Goal: Information Seeking & Learning: Learn about a topic

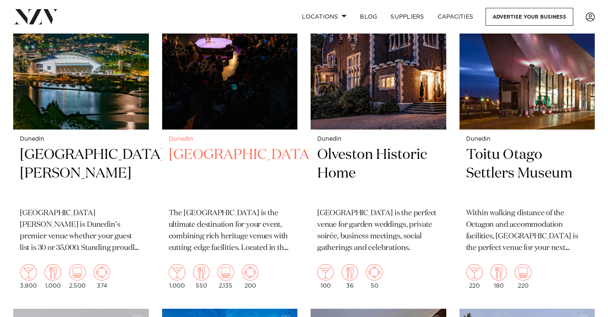
scroll to position [407, 0]
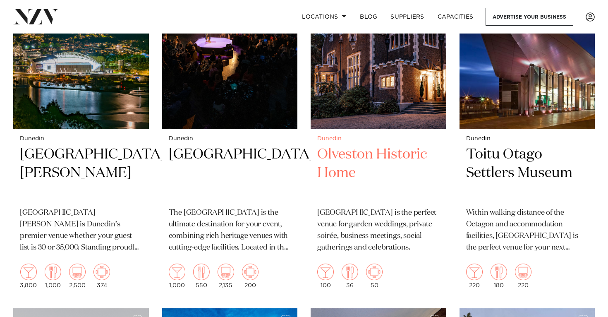
click at [352, 145] on h2 "Olveston Historic Home" at bounding box center [378, 173] width 122 height 56
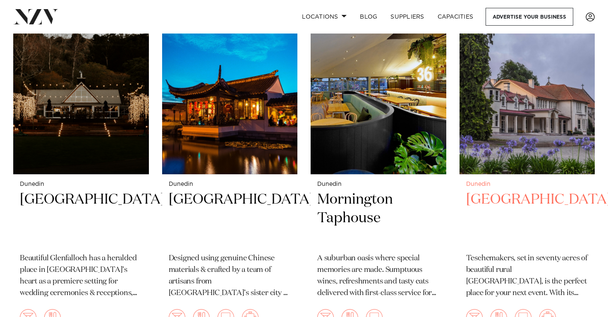
scroll to position [722, 0]
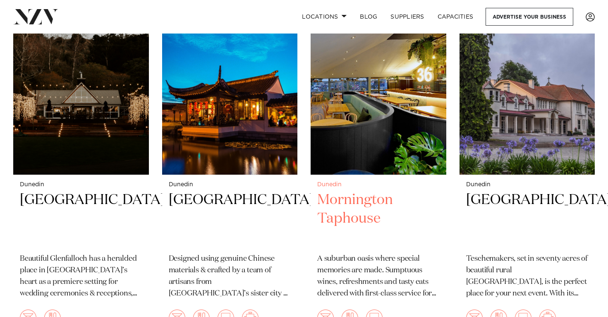
click at [374, 202] on h2 "Mornington Taphouse" at bounding box center [378, 219] width 122 height 56
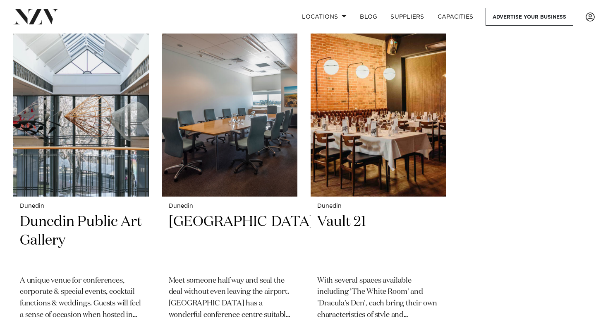
scroll to position [1063, 0]
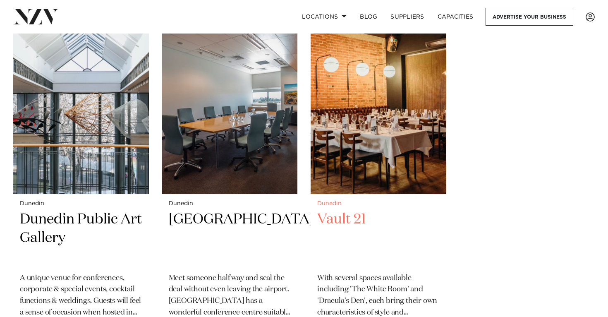
click at [376, 139] on img at bounding box center [379, 103] width 136 height 182
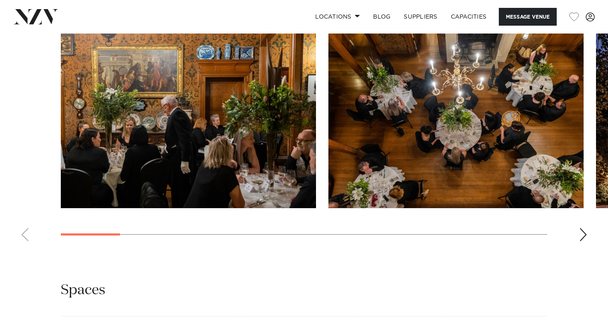
scroll to position [738, 0]
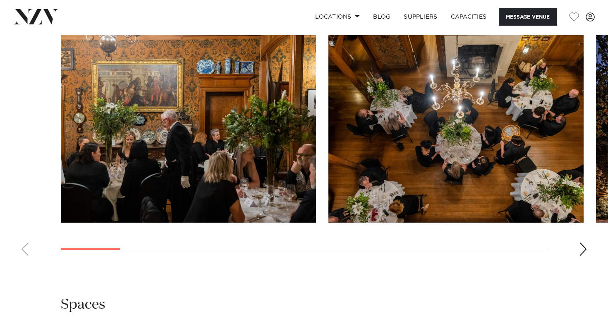
click at [586, 249] on div "Next slide" at bounding box center [583, 248] width 8 height 13
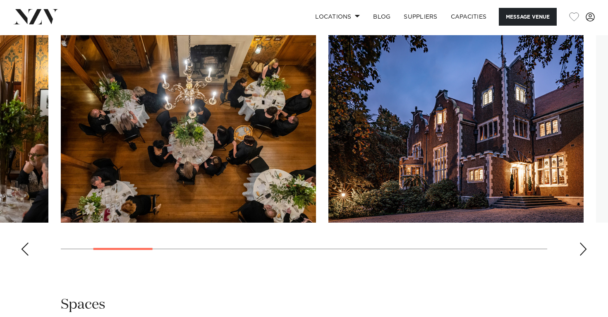
click at [586, 249] on div "Next slide" at bounding box center [583, 248] width 8 height 13
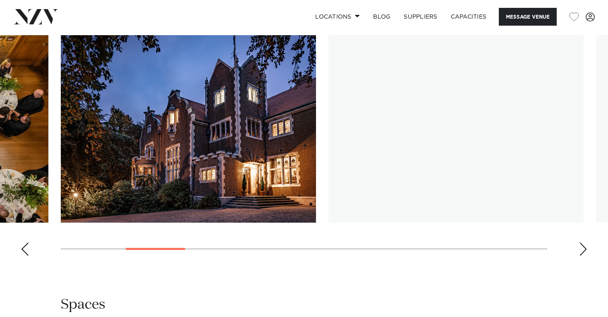
click at [586, 249] on div "Next slide" at bounding box center [583, 248] width 8 height 13
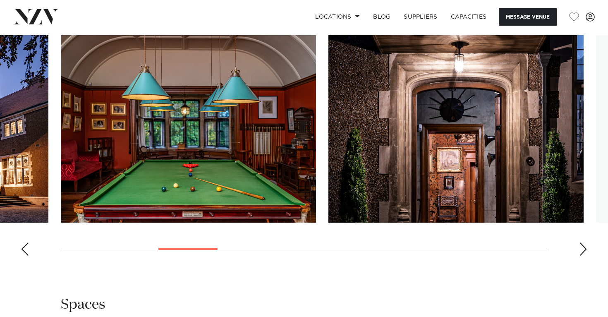
click at [586, 249] on div "Next slide" at bounding box center [583, 248] width 8 height 13
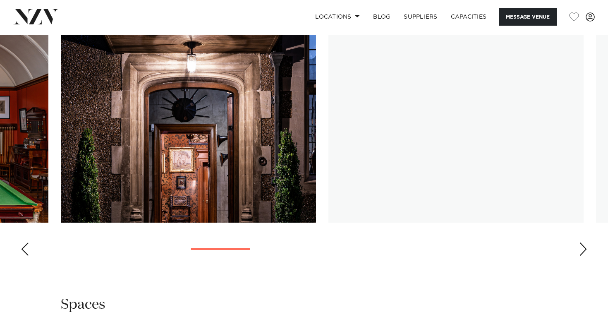
click at [586, 249] on div "Next slide" at bounding box center [583, 248] width 8 height 13
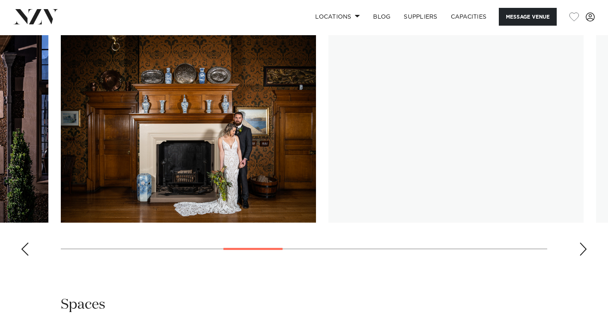
click at [586, 249] on div "Next slide" at bounding box center [583, 248] width 8 height 13
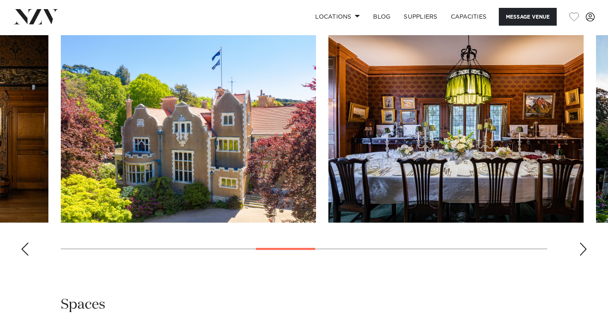
click at [586, 249] on div "Next slide" at bounding box center [583, 248] width 8 height 13
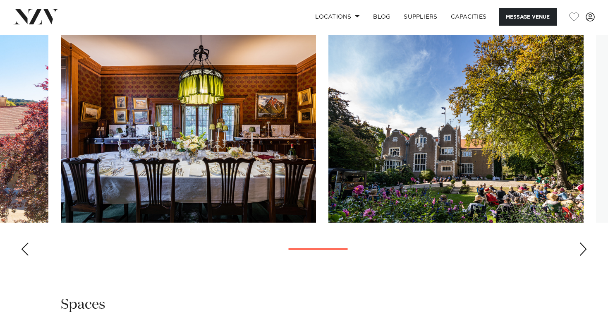
click at [587, 249] on div "Next slide" at bounding box center [583, 248] width 8 height 13
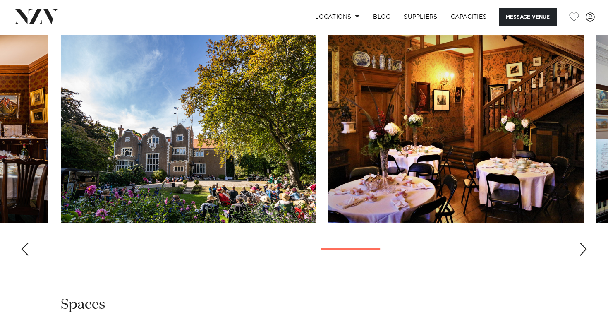
click at [587, 249] on div "Next slide" at bounding box center [583, 248] width 8 height 13
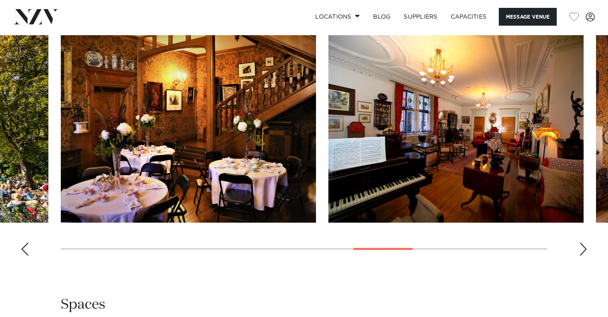
click at [583, 248] on div "Next slide" at bounding box center [583, 248] width 8 height 13
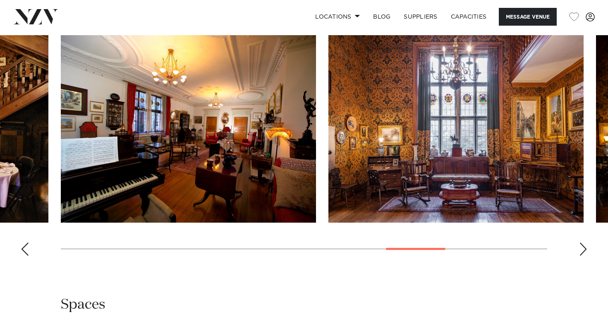
click at [583, 248] on div "Next slide" at bounding box center [583, 248] width 8 height 13
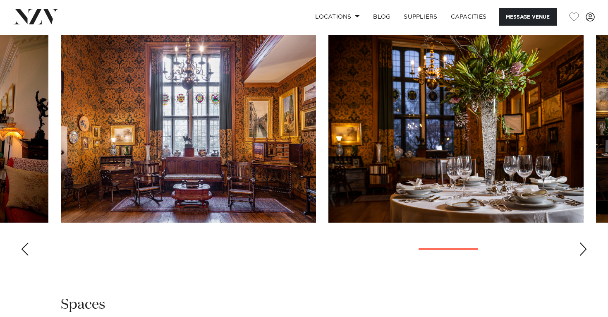
click at [583, 248] on div "Next slide" at bounding box center [583, 248] width 8 height 13
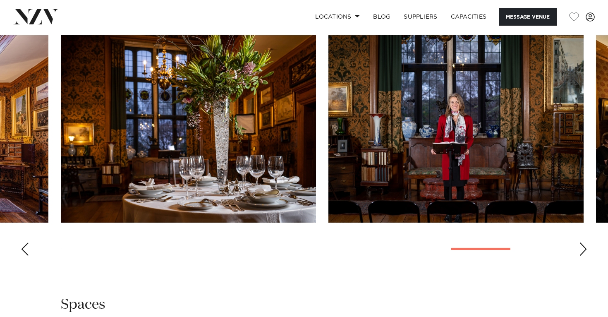
click at [583, 248] on div "Next slide" at bounding box center [583, 248] width 8 height 13
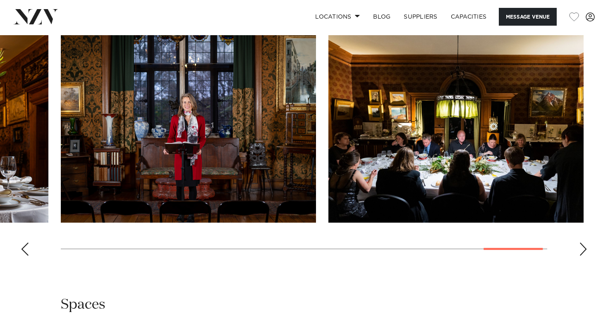
click at [583, 248] on div "Next slide" at bounding box center [583, 248] width 8 height 13
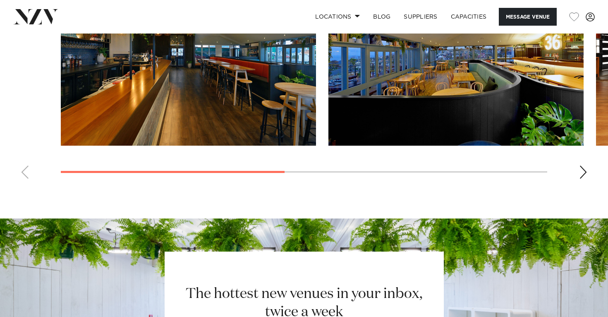
scroll to position [618, 0]
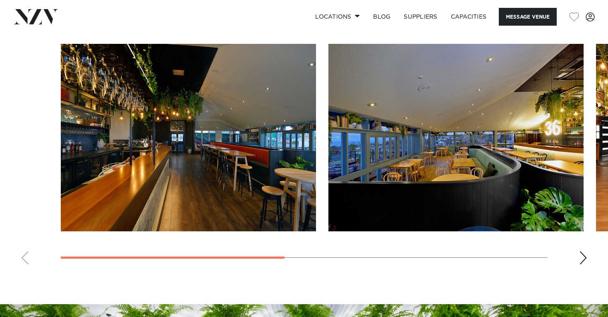
click at [581, 264] on div "Next slide" at bounding box center [583, 257] width 8 height 13
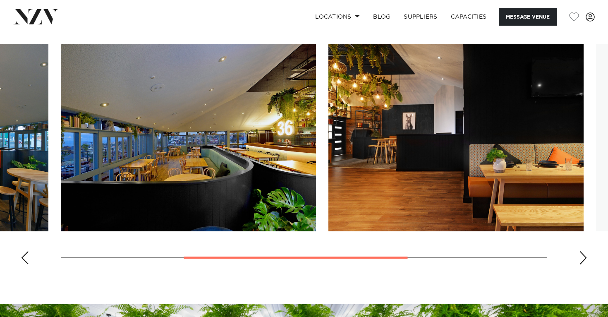
click at [581, 264] on div "Next slide" at bounding box center [583, 257] width 8 height 13
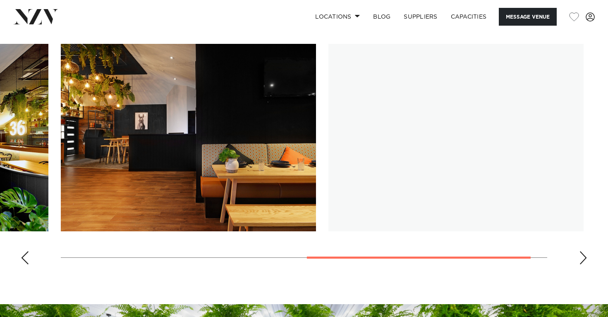
click at [581, 264] on div "Next slide" at bounding box center [583, 257] width 8 height 13
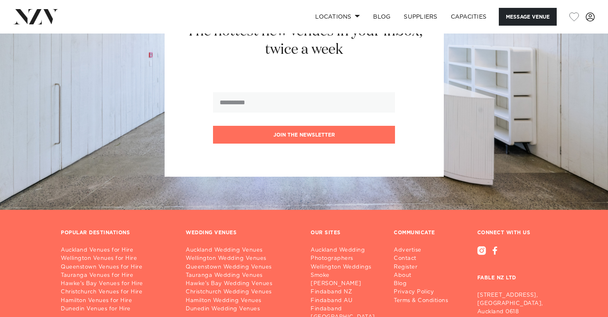
scroll to position [966, 0]
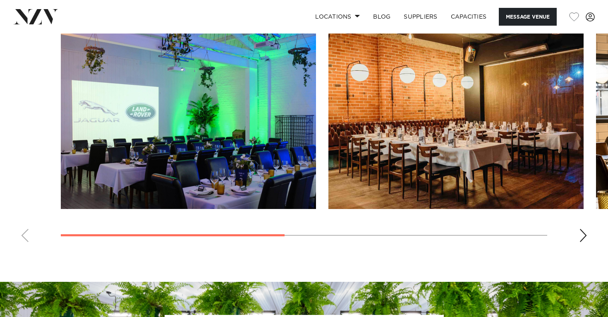
scroll to position [672, 0]
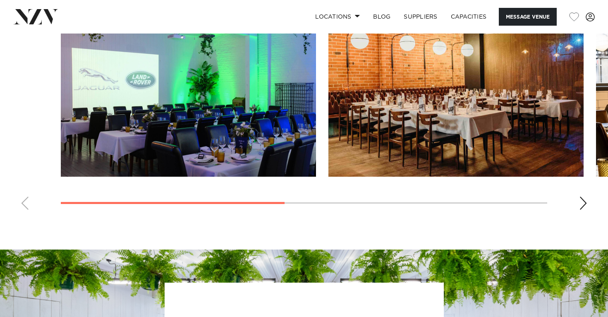
click at [580, 210] on div "Next slide" at bounding box center [583, 202] width 8 height 13
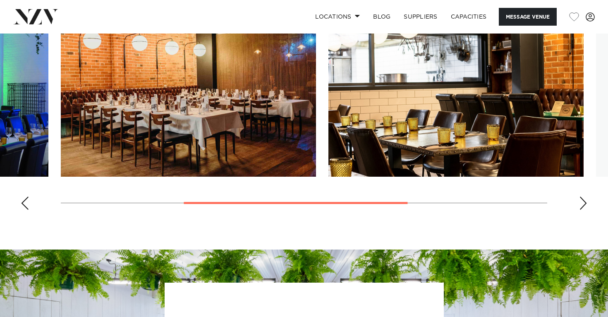
click at [580, 210] on div "Next slide" at bounding box center [583, 202] width 8 height 13
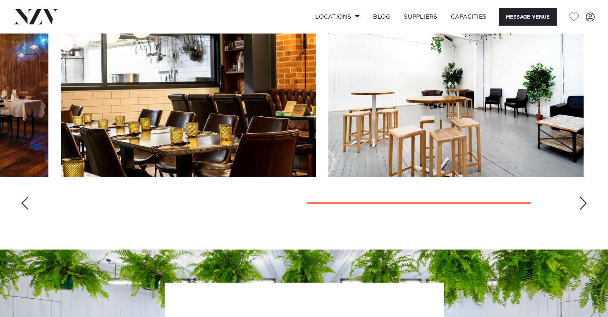
click at [580, 210] on div "Next slide" at bounding box center [583, 202] width 8 height 13
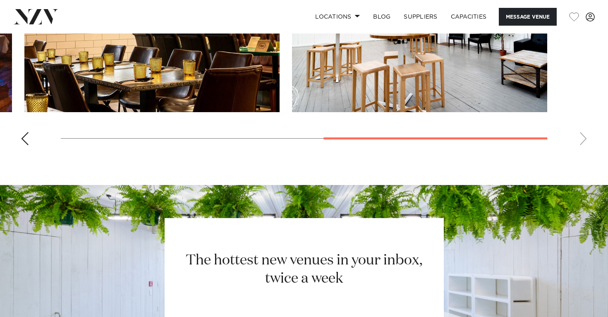
scroll to position [376, 0]
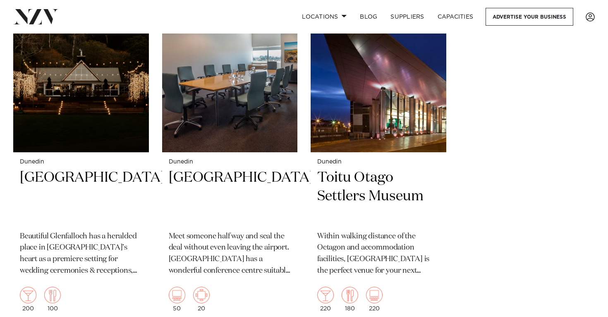
scroll to position [1106, 0]
